Goal: Complete application form: Complete application form

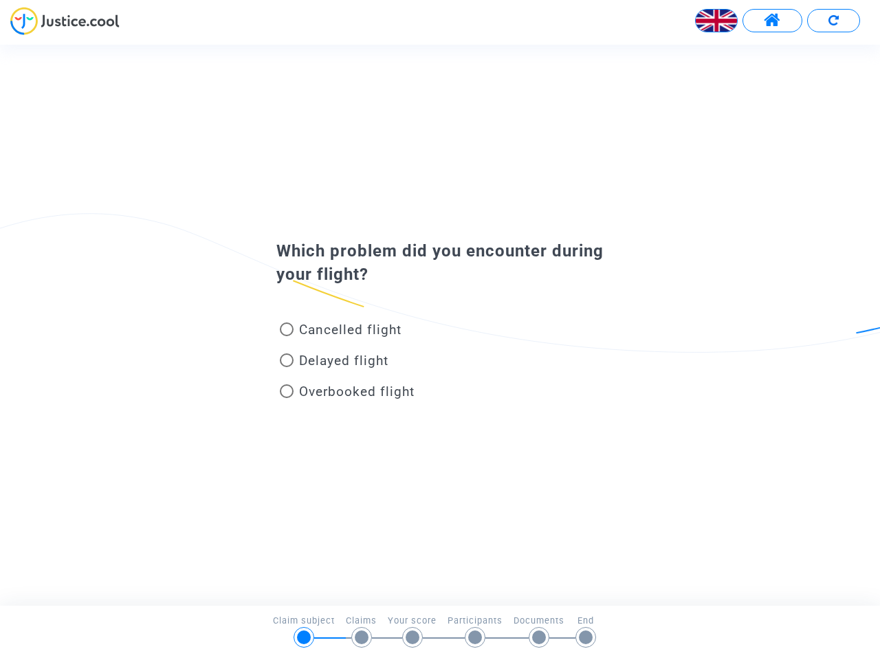
click at [716, 21] on img at bounding box center [716, 20] width 41 height 41
click at [772, 21] on span at bounding box center [772, 21] width 17 height 18
click at [833, 21] on div at bounding box center [440, 26] width 880 height 38
click at [440, 325] on div "Cancelled flight" at bounding box center [417, 332] width 303 height 31
click at [340, 332] on span "Cancelled flight" at bounding box center [350, 330] width 102 height 16
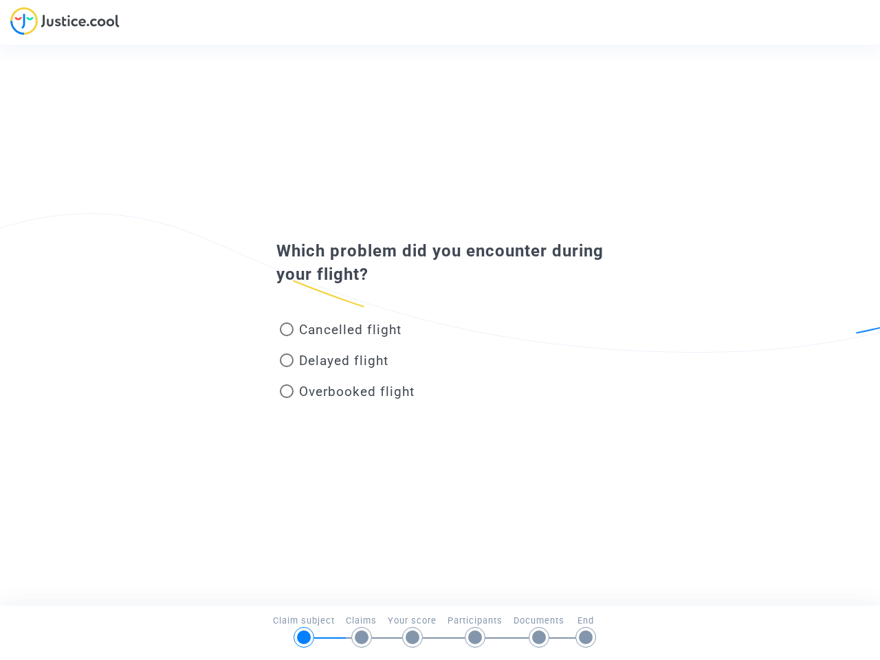
click at [287, 336] on input "Cancelled flight" at bounding box center [286, 336] width 1 height 1
radio input "true"
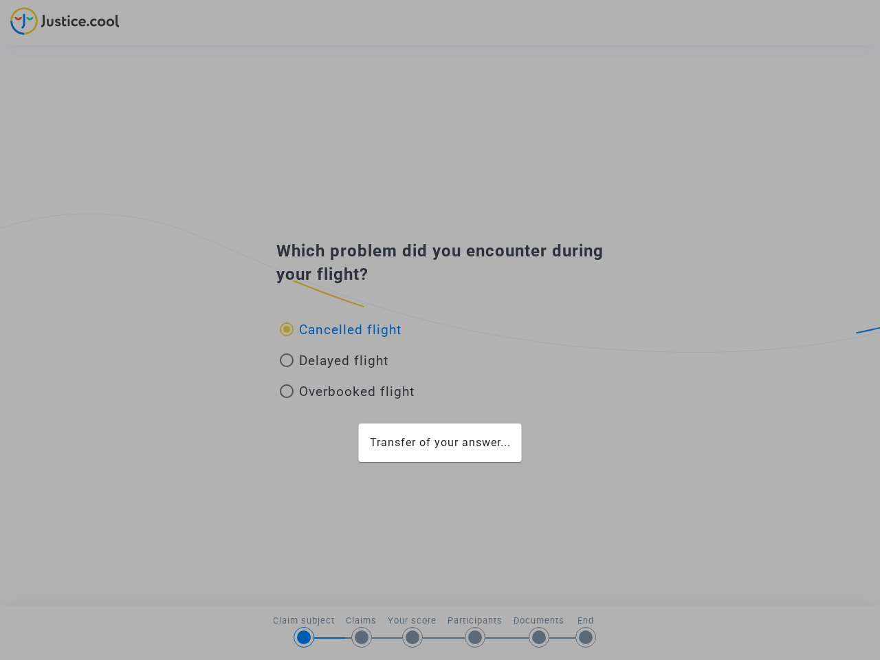
click at [340, 329] on div "Transfer of your answer..." at bounding box center [440, 330] width 880 height 660
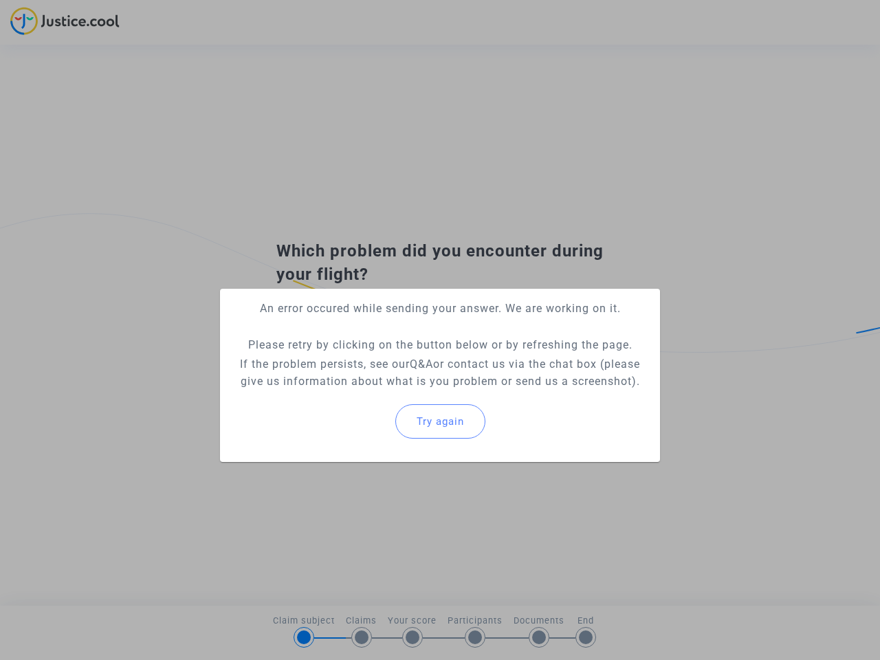
click at [334, 363] on p "If the problem persists, see our Q&A or contact us via the chat box (please giv…" at bounding box center [440, 372] width 418 height 34
click at [334, 360] on p "If the problem persists, see our Q&A or contact us via the chat box (please giv…" at bounding box center [440, 372] width 418 height 34
click at [347, 394] on div "Try again" at bounding box center [440, 421] width 418 height 59
click at [347, 391] on mat-card "An error occured while sending your answer. We are working on it. Please retry …" at bounding box center [440, 375] width 440 height 173
